Goal: Information Seeking & Learning: Learn about a topic

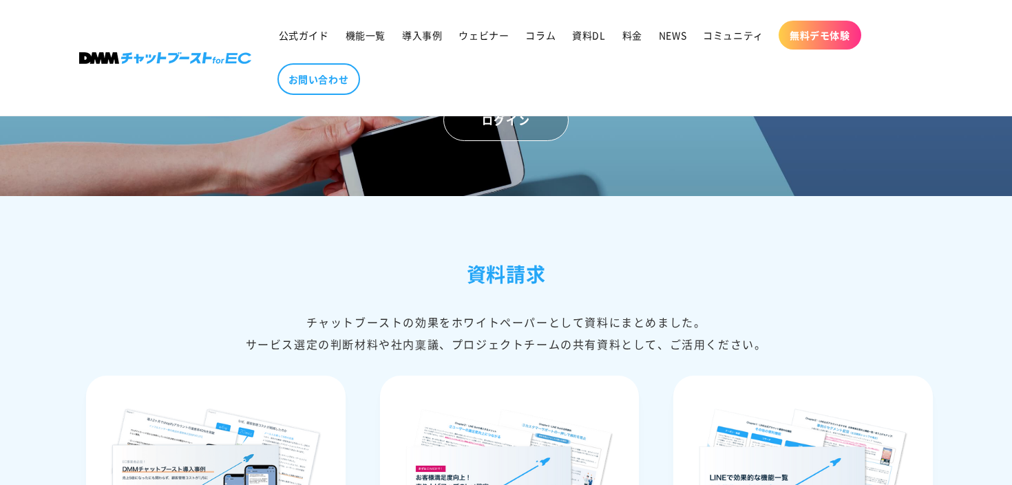
scroll to position [5803, 0]
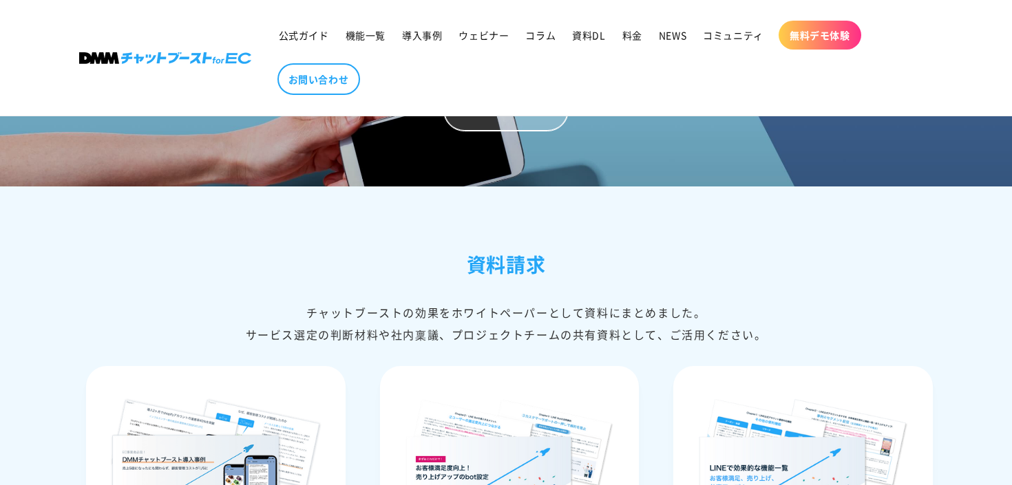
click at [509, 129] on link "ログイン" at bounding box center [505, 111] width 125 height 42
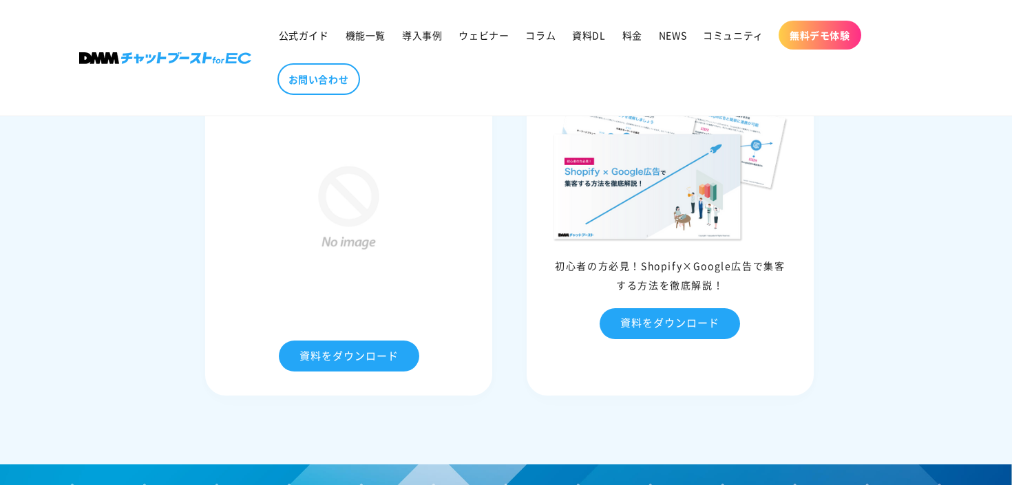
scroll to position [6456, 0]
